Goal: Task Accomplishment & Management: Manage account settings

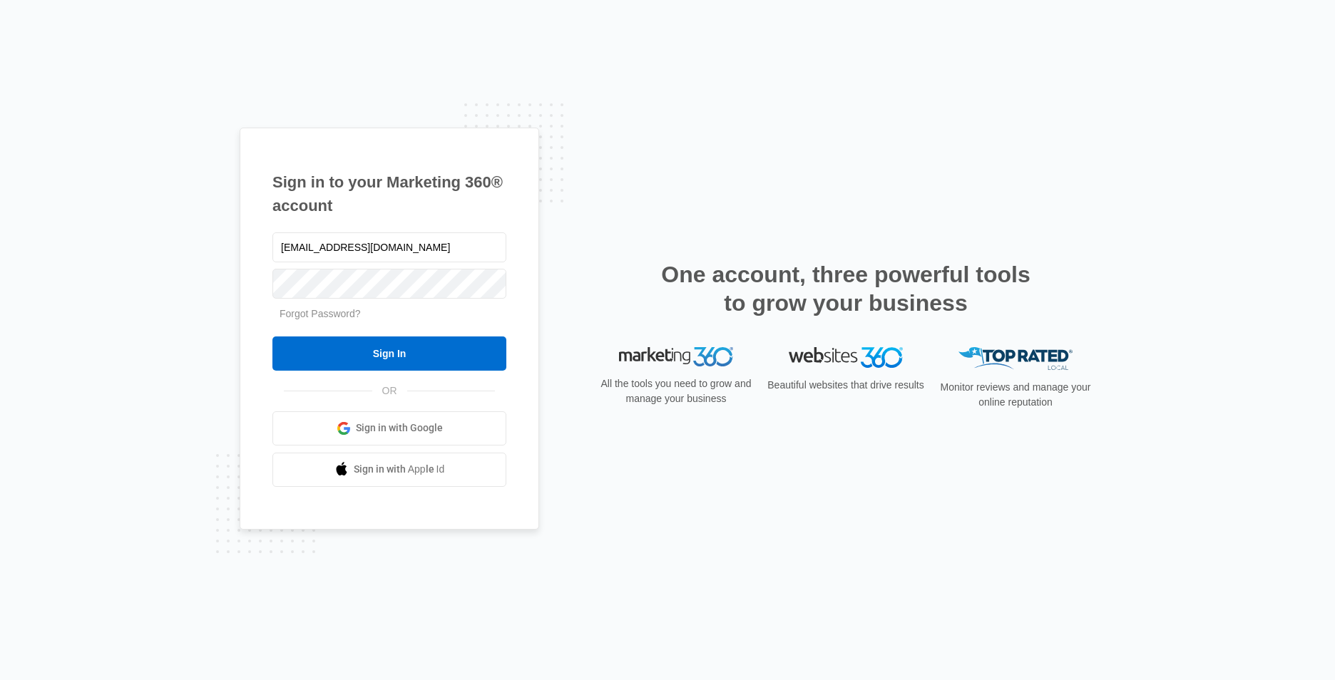
type input "[EMAIL_ADDRESS][DOMAIN_NAME]"
click at [272, 337] on input "Sign In" at bounding box center [389, 354] width 234 height 34
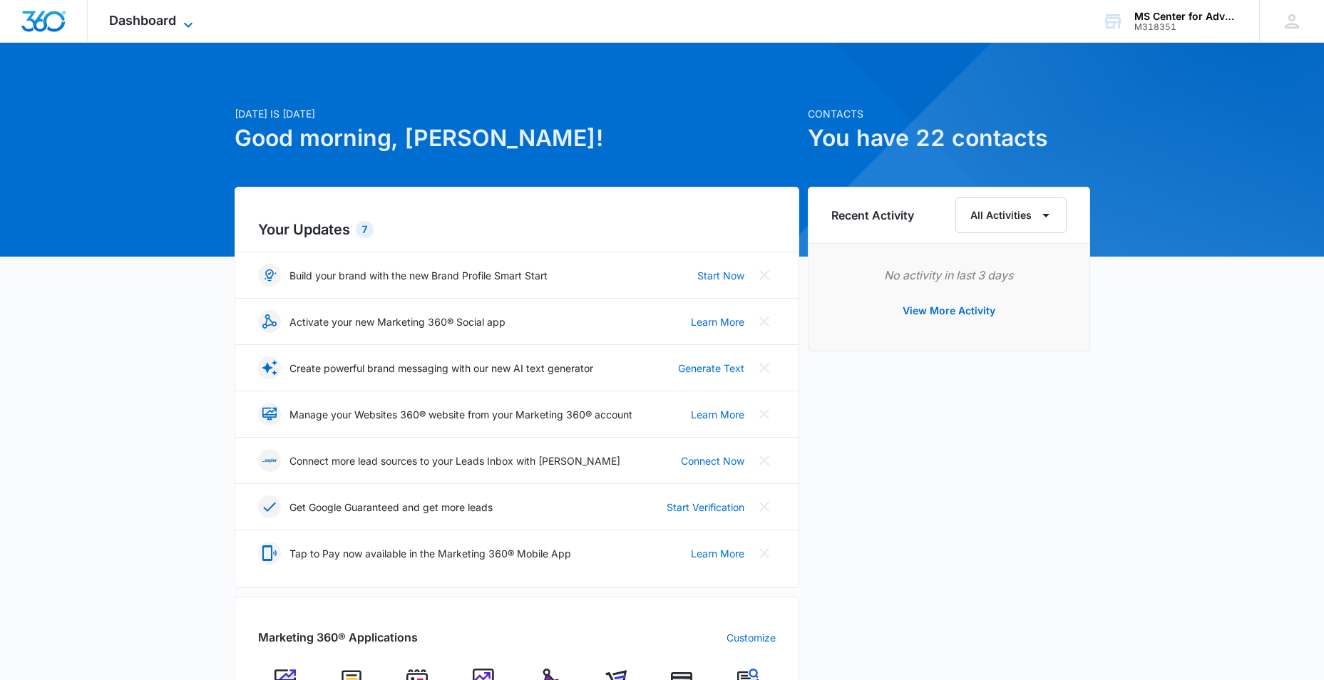
click at [172, 22] on span "Dashboard" at bounding box center [142, 20] width 67 height 15
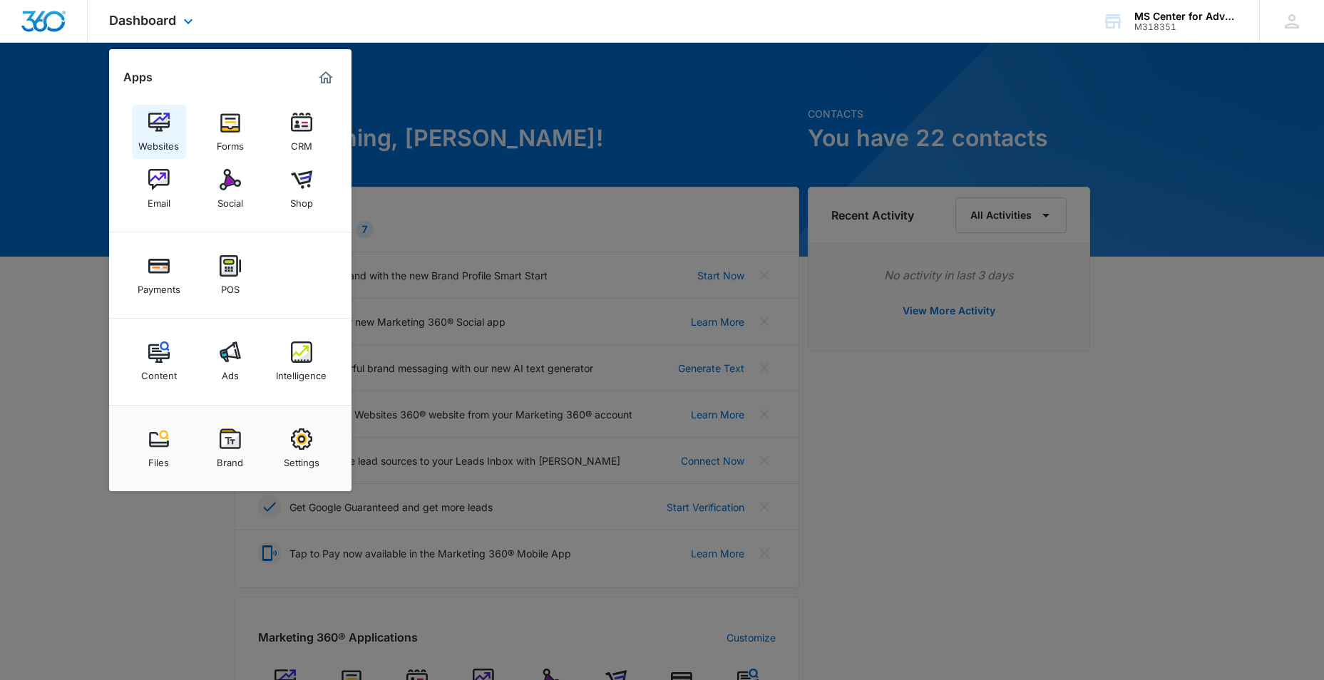
click at [167, 136] on div "Websites" at bounding box center [158, 142] width 41 height 19
